Goal: Ask a question

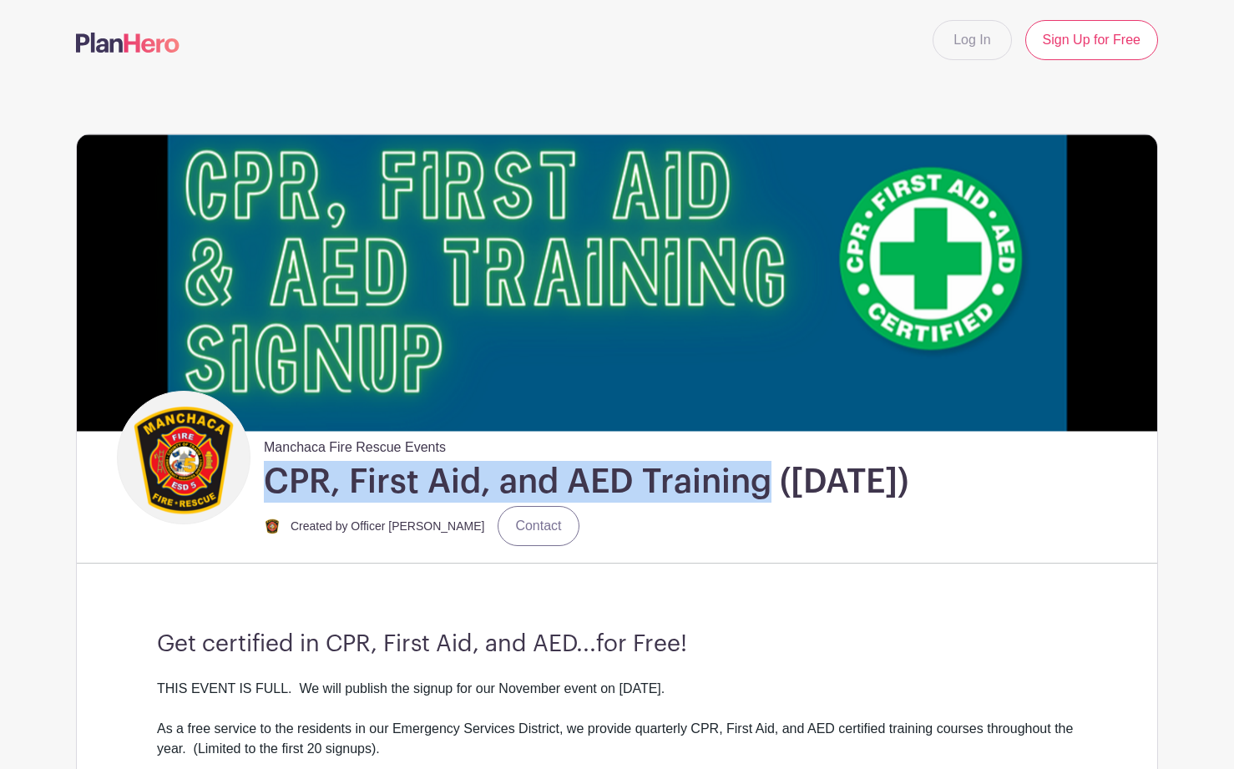
drag, startPoint x: 263, startPoint y: 481, endPoint x: 766, endPoint y: 491, distance: 503.5
click at [766, 491] on div "Manchaca Fire Rescue Events CPR, First Aid, and AED Training ([DATE]) Created b…" at bounding box center [582, 468] width 665 height 155
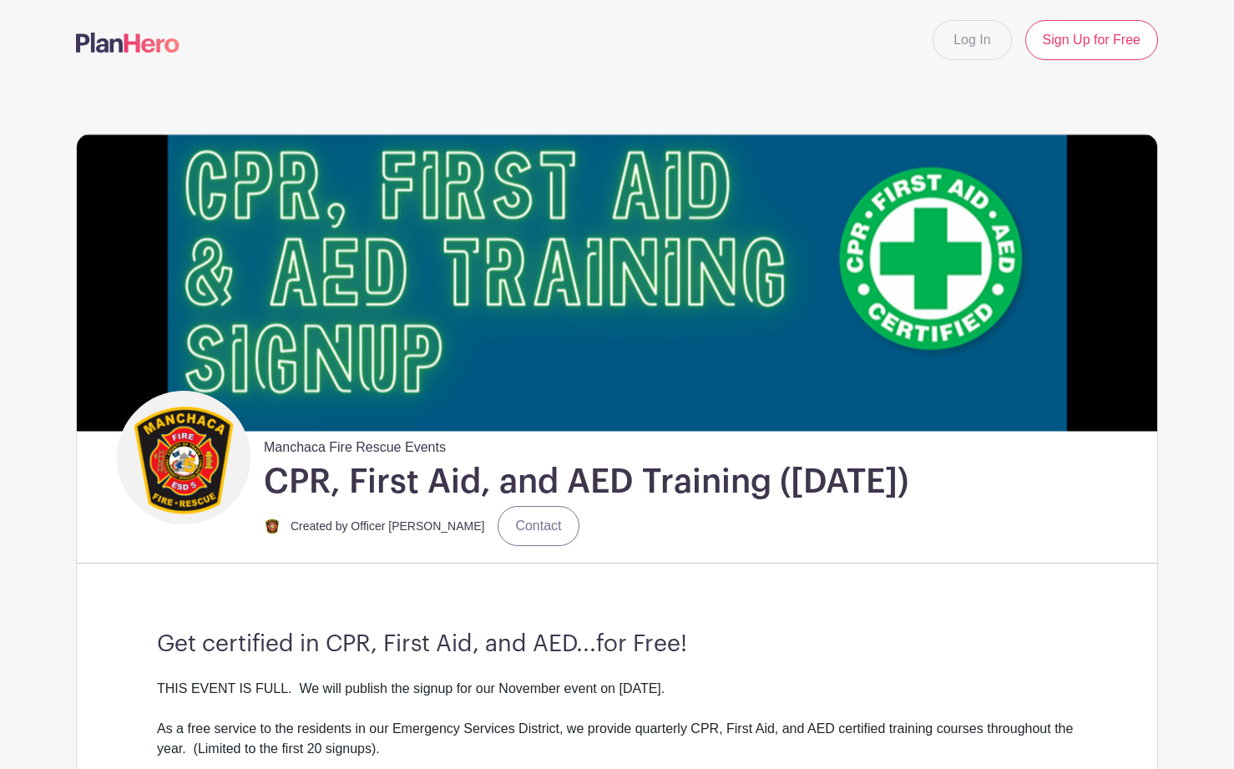
click at [260, 451] on div "Manchaca Fire Rescue Events CPR, First Aid, and AED Training ([DATE]) Created b…" at bounding box center [582, 468] width 665 height 155
drag, startPoint x: 265, startPoint y: 447, endPoint x: 470, endPoint y: 442, distance: 205.4
click at [470, 442] on div "Manchaca Fire Rescue Events CPR, First Aid, and AED Training ([DATE]) Created b…" at bounding box center [582, 468] width 665 height 155
copy div "Manchaca Fire Rescue Events"
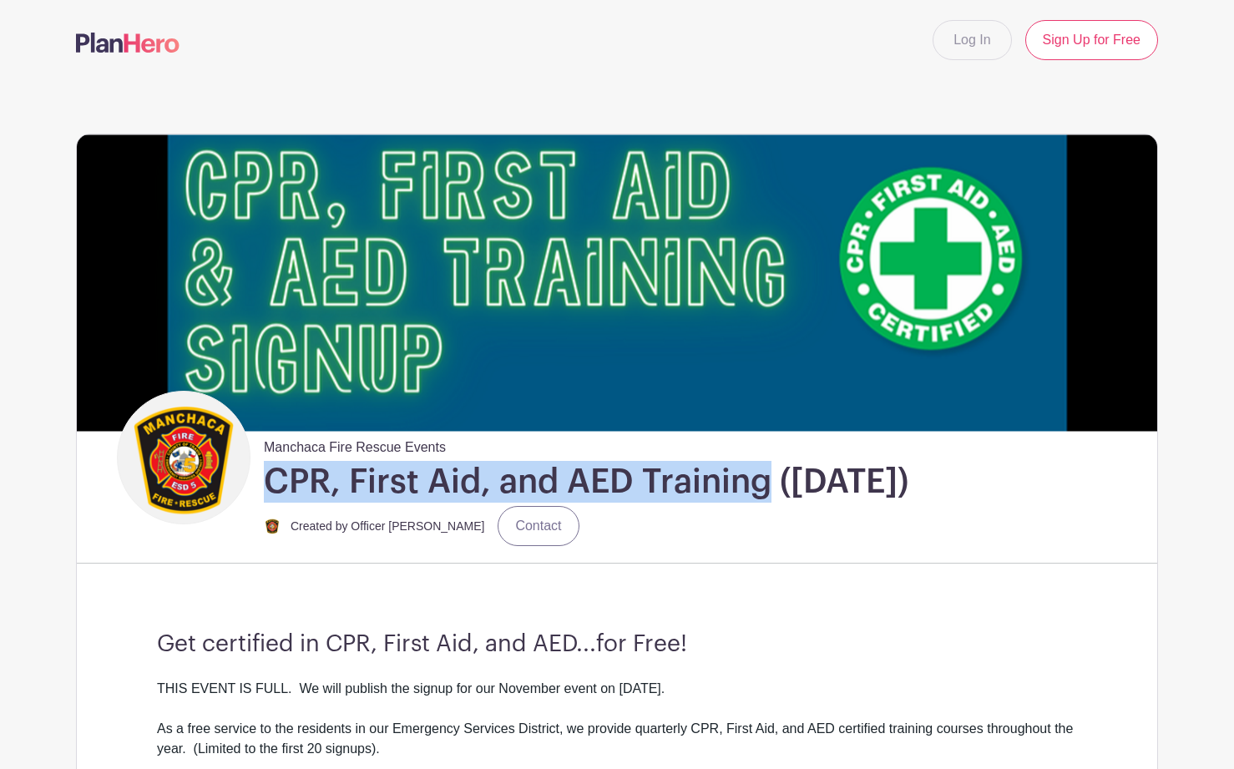
drag, startPoint x: 266, startPoint y: 481, endPoint x: 766, endPoint y: 492, distance: 499.3
click at [766, 492] on h1 "CPR, First Aid, and AED Training ([DATE])" at bounding box center [586, 482] width 644 height 42
copy h1 "CPR, First Aid, and AED Training"
click at [503, 521] on link "Contact" at bounding box center [538, 526] width 81 height 40
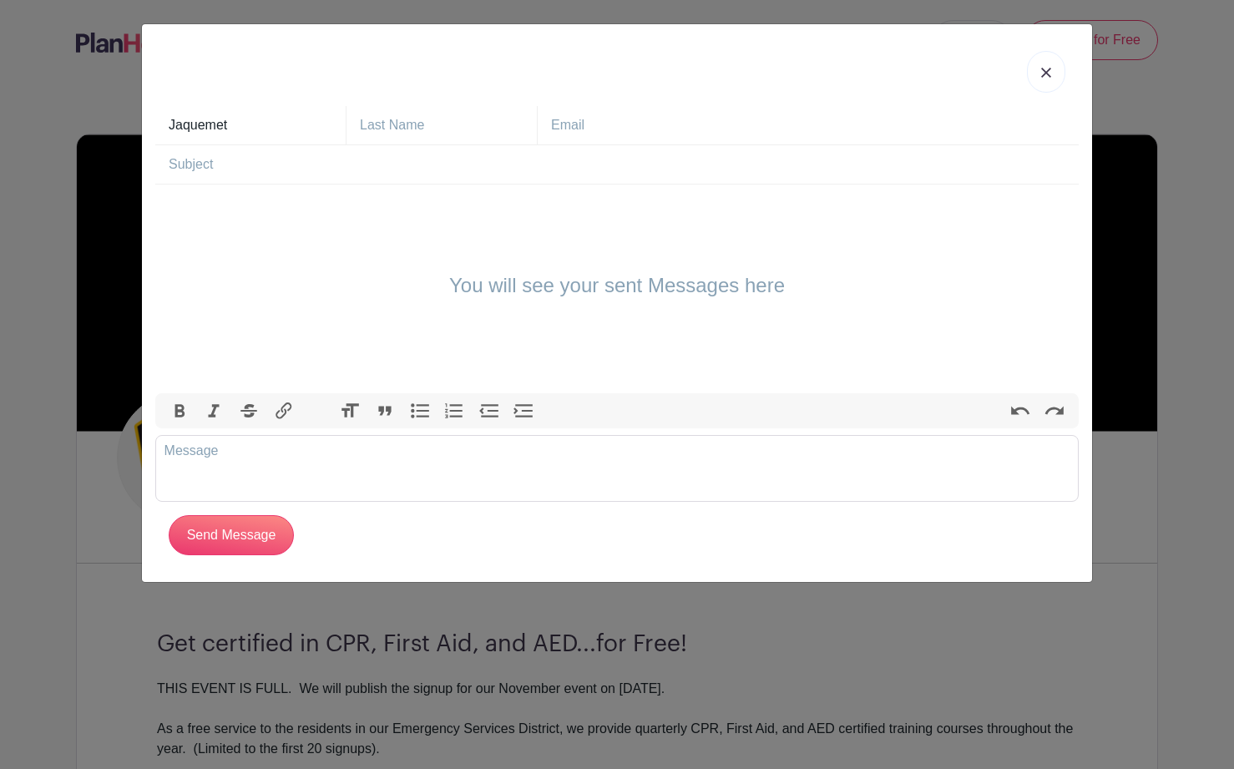
type input "Jaquemet"
drag, startPoint x: 229, startPoint y: 122, endPoint x: 137, endPoint y: 130, distance: 92.2
click at [137, 130] on div "Jaquemet [GEOGRAPHIC_DATA] You will see your sent Messages here Bold Italic Str…" at bounding box center [617, 384] width 1234 height 769
type input "[PERSON_NAME]"
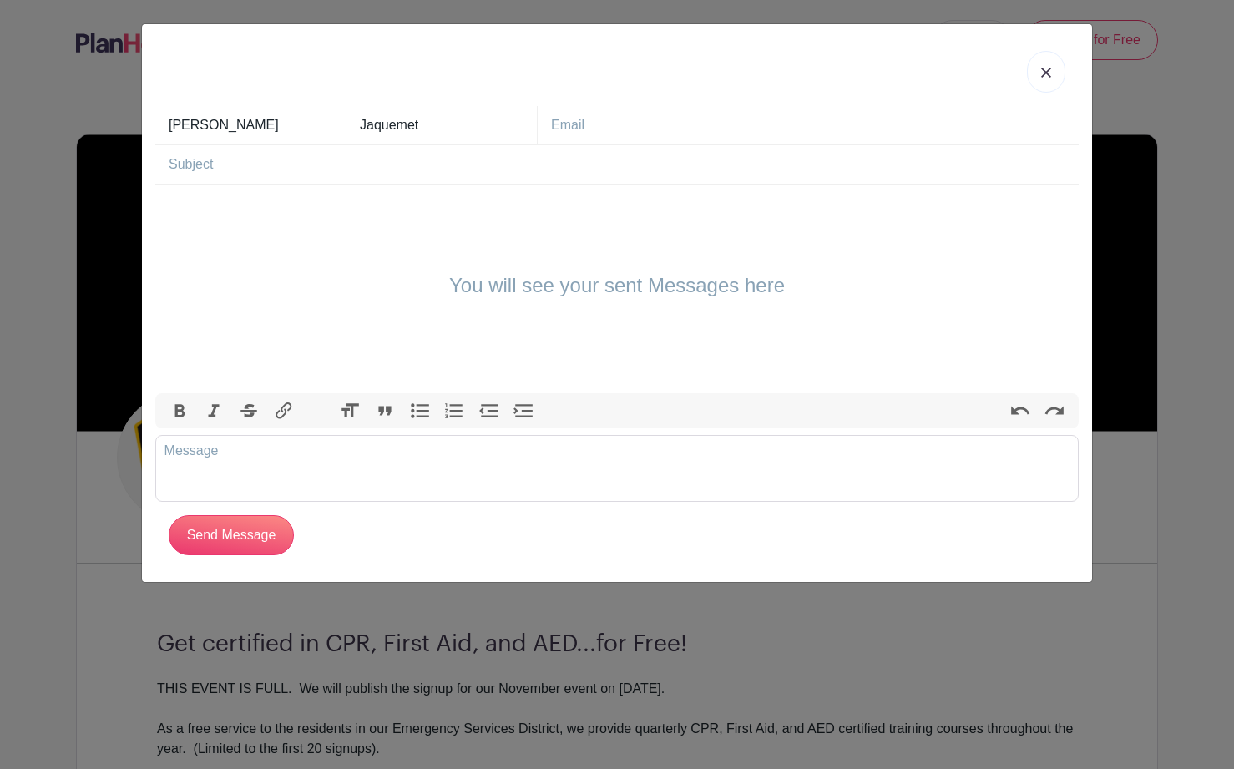
type input "[PERSON_NAME][EMAIL_ADDRESS][DOMAIN_NAME]"
click at [418, 166] on input "text" at bounding box center [624, 164] width 910 height 38
click at [396, 204] on div "You will see your sent Messages here" at bounding box center [616, 288] width 923 height 209
click at [460, 232] on div "You will see your sent Messages here" at bounding box center [616, 288] width 923 height 209
click at [367, 210] on div "You will see your sent Messages here" at bounding box center [616, 288] width 923 height 209
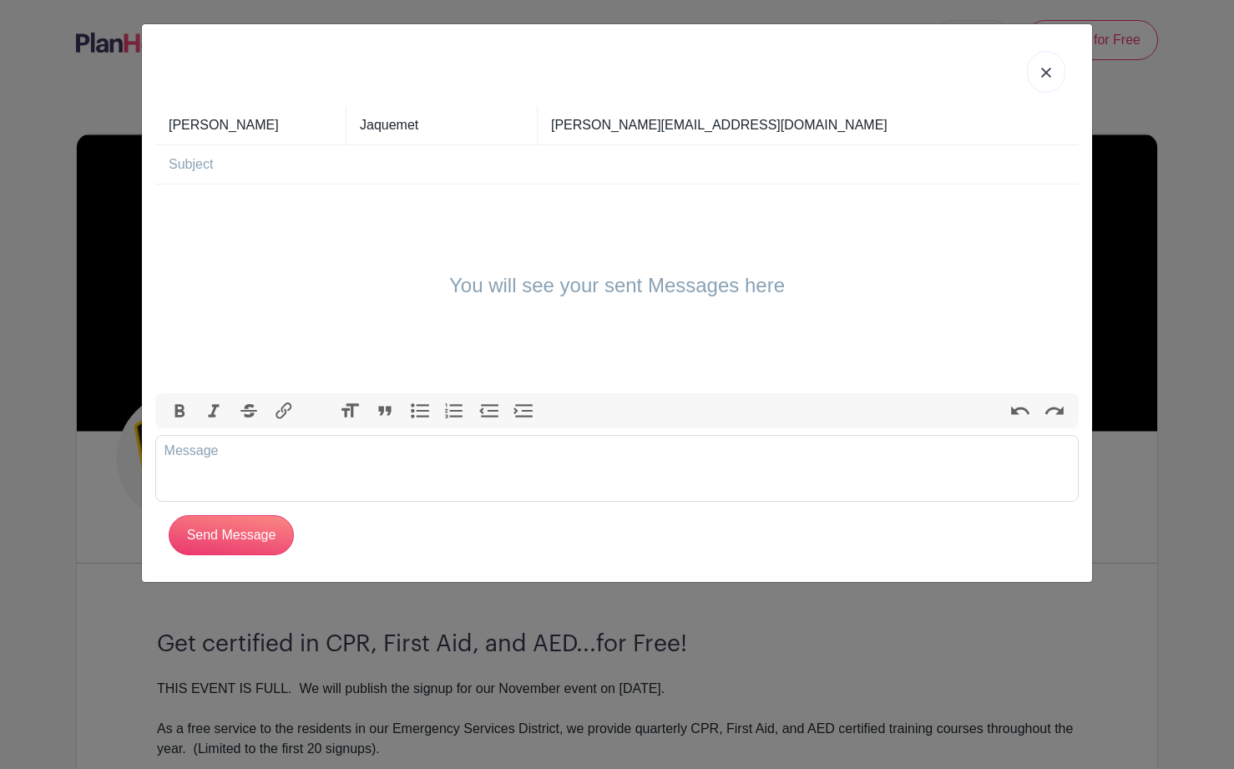
click at [376, 205] on div "You will see your sent Messages here" at bounding box center [616, 288] width 923 height 209
click at [711, 159] on input "text" at bounding box center [624, 164] width 910 height 38
paste input "Inquiry About Next CPR, First Aid & AED Training"
type input "Inquiry About Next CPR, First Aid & AED Training"
click at [330, 245] on div "You will see your sent Messages here" at bounding box center [616, 288] width 923 height 209
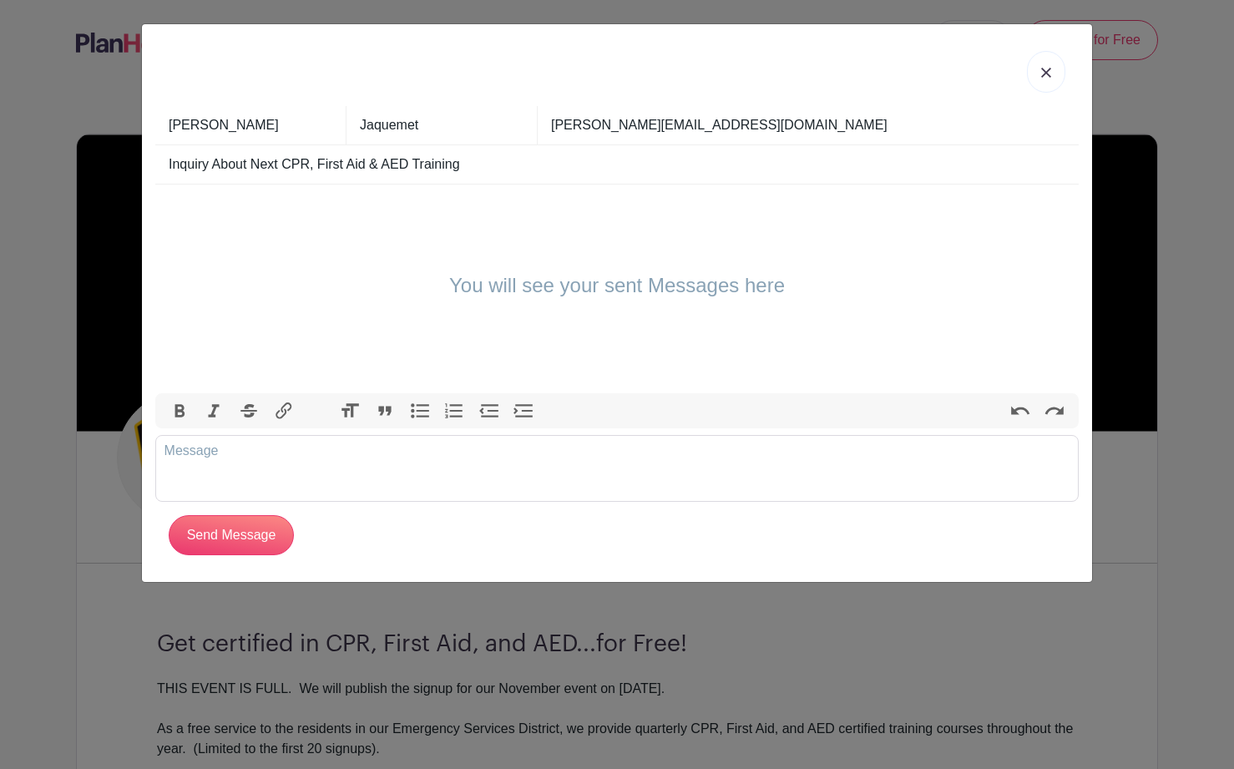
click at [438, 292] on div "You will see your sent Messages here" at bounding box center [616, 288] width 923 height 209
click at [346, 463] on trix-editor at bounding box center [616, 468] width 923 height 67
paste trix-editor "<div>Hi there,<br><br></div><div>I wanted to attend the last CPR, First Aid, an…"
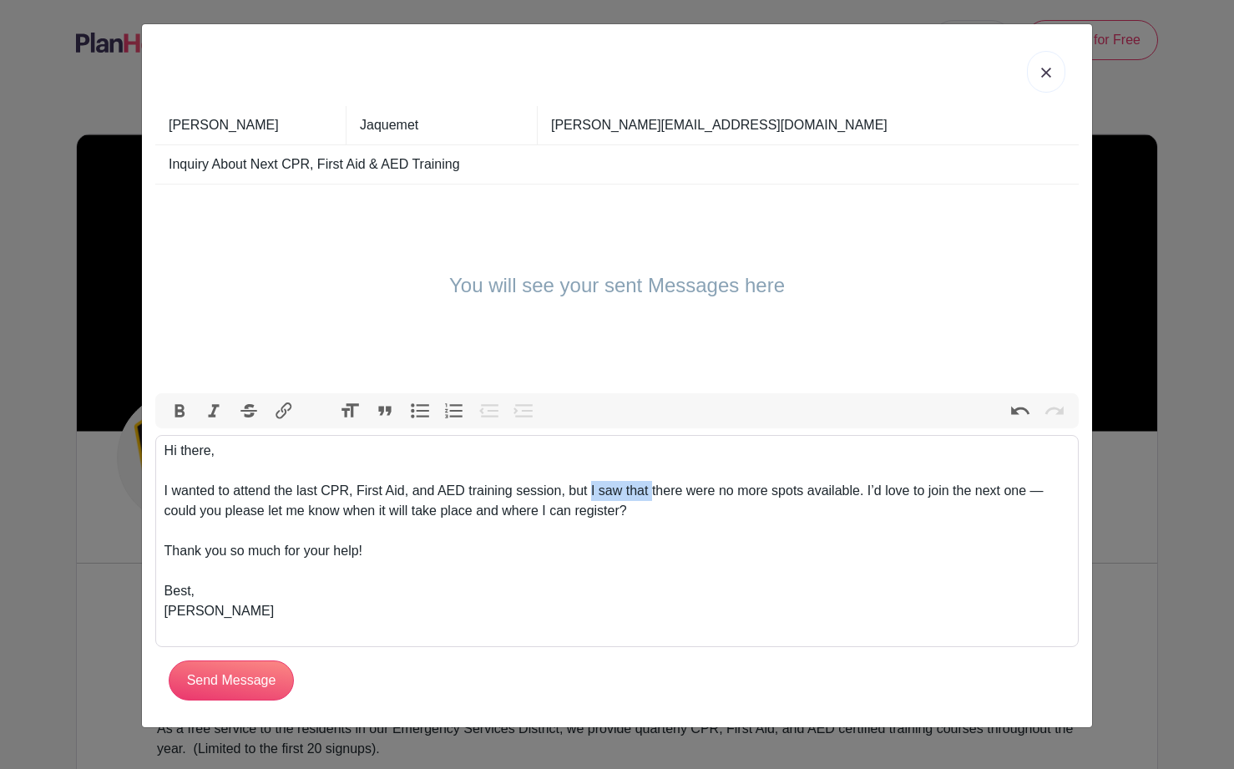
drag, startPoint x: 594, startPoint y: 491, endPoint x: 659, endPoint y: 488, distance: 64.4
click at [659, 488] on div "I wanted to attend the last CPR, First Aid, and AED training session, but I saw…" at bounding box center [617, 511] width 906 height 60
type trix-editor "<div>Hi there,<br><br></div><div>I wanted to attend the last CPR, First Aid, an…"
click at [236, 680] on input "Send Message" at bounding box center [231, 680] width 125 height 40
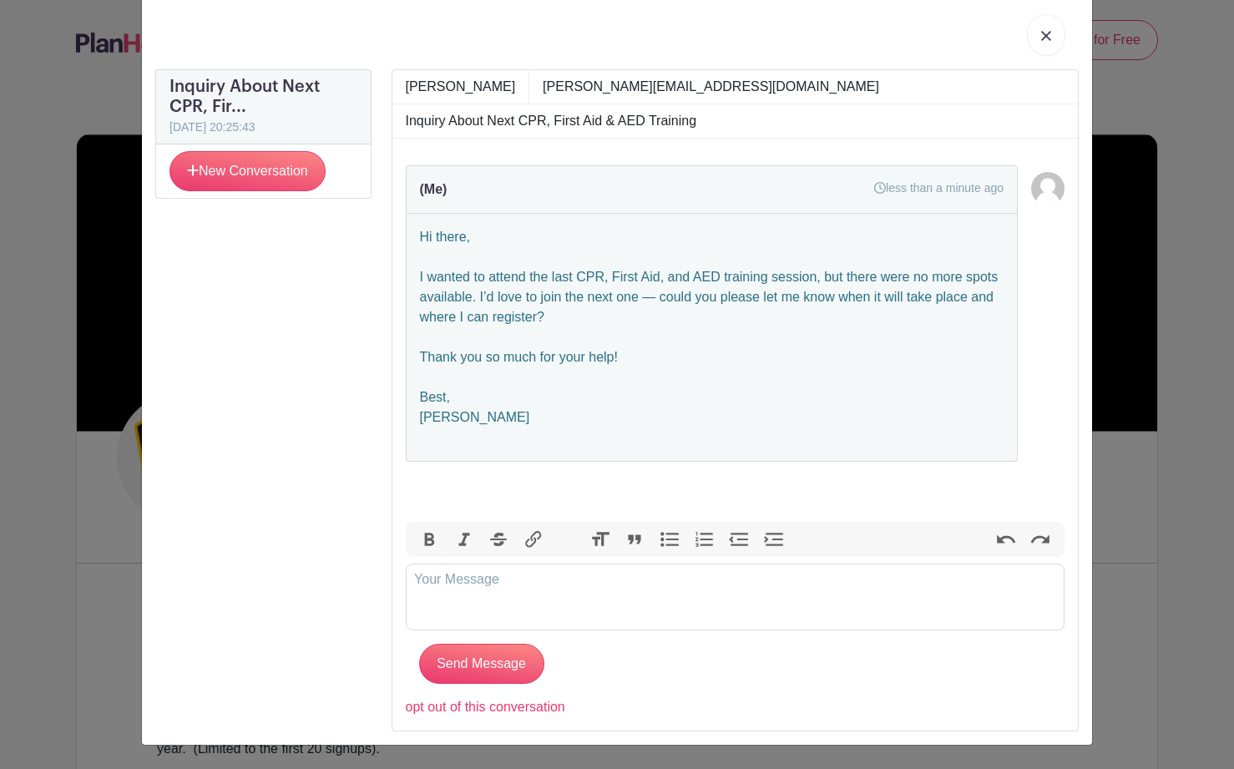
scroll to position [37, 0]
click at [1044, 39] on img at bounding box center [1046, 36] width 10 height 10
